Goal: Task Accomplishment & Management: Manage account settings

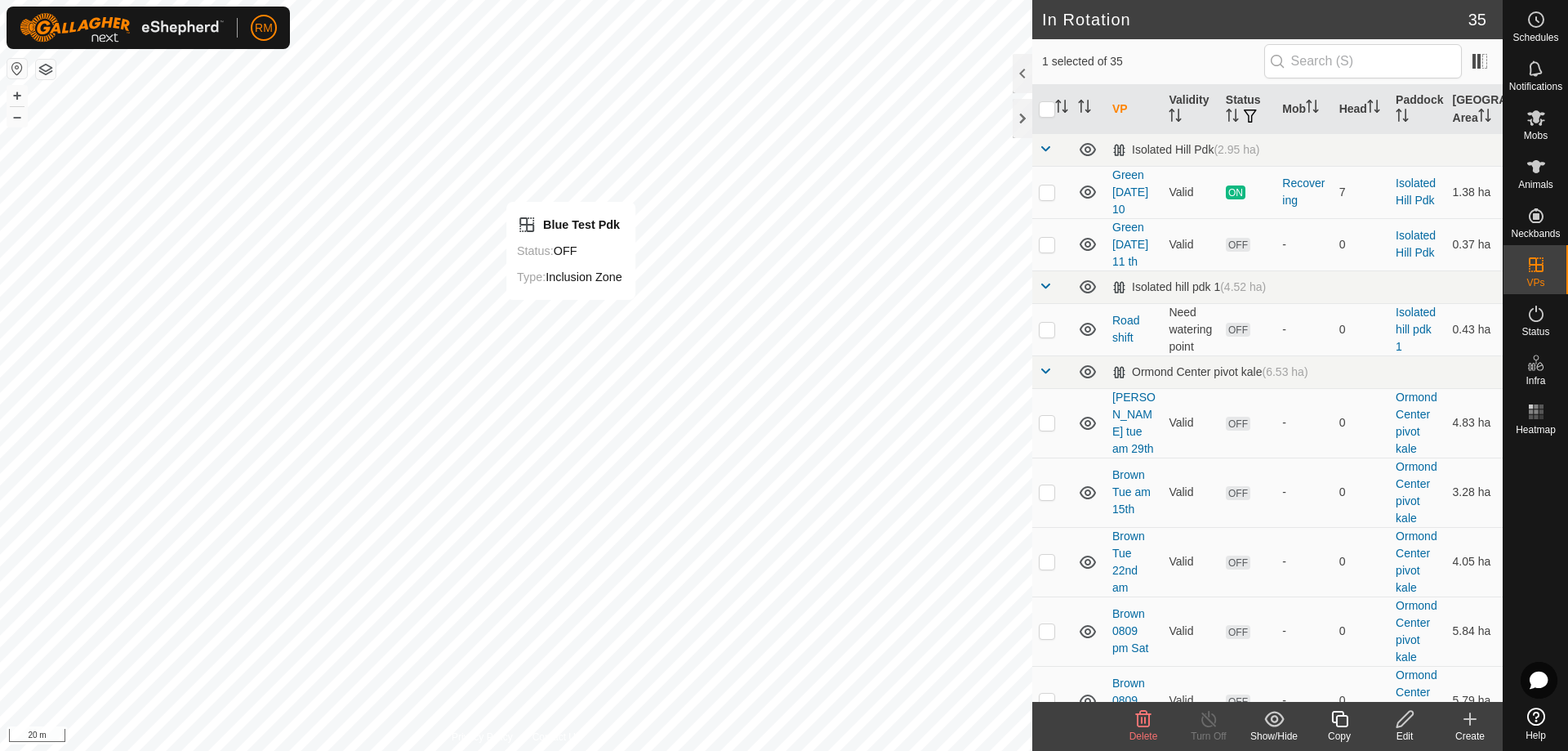
checkbox input "true"
checkbox input "false"
checkbox input "true"
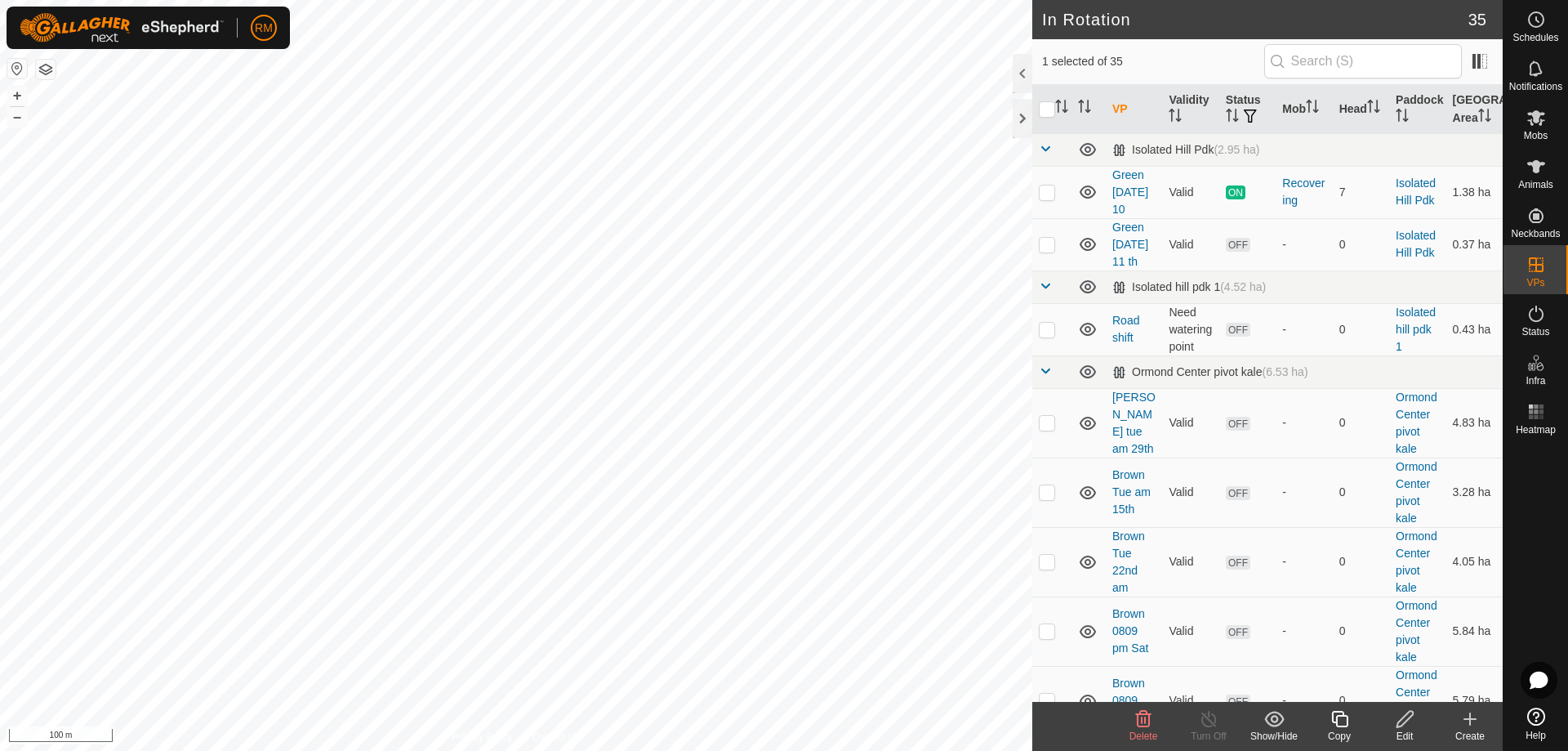
checkbox input "false"
checkbox input "true"
checkbox input "false"
